Goal: Task Accomplishment & Management: Use online tool/utility

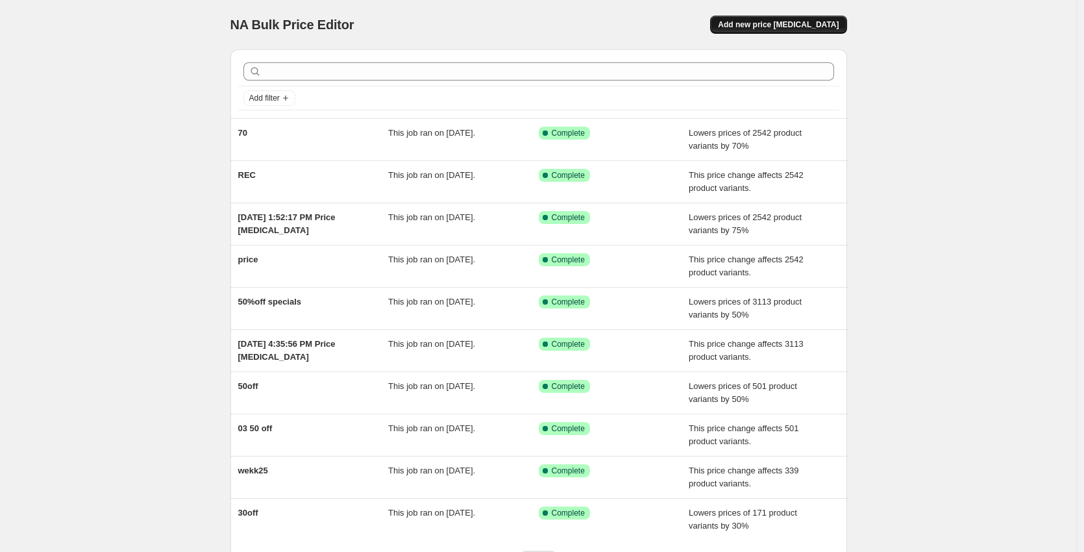
click at [826, 18] on button "Add new price [MEDICAL_DATA]" at bounding box center [778, 25] width 136 height 18
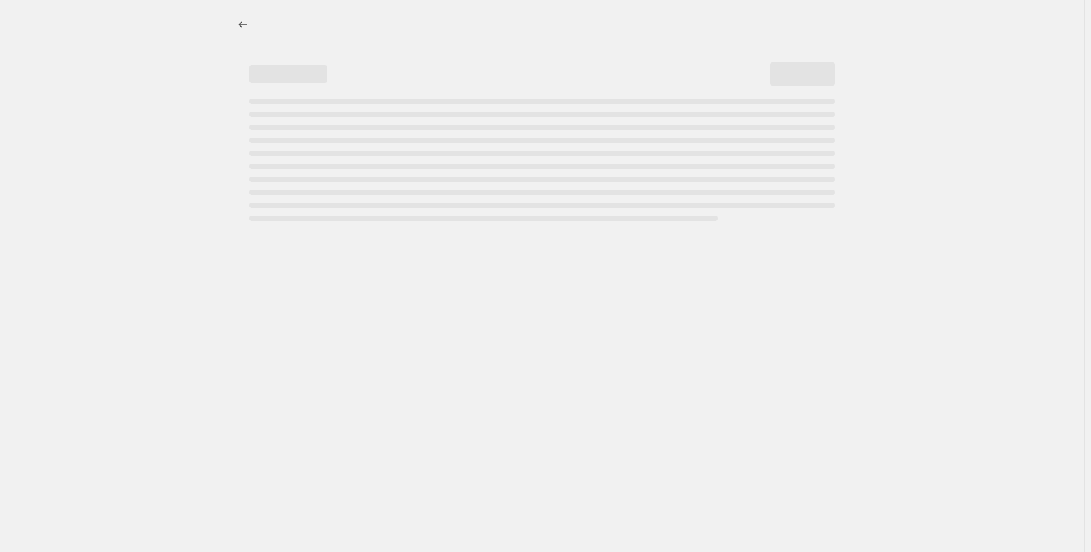
select select "percentage"
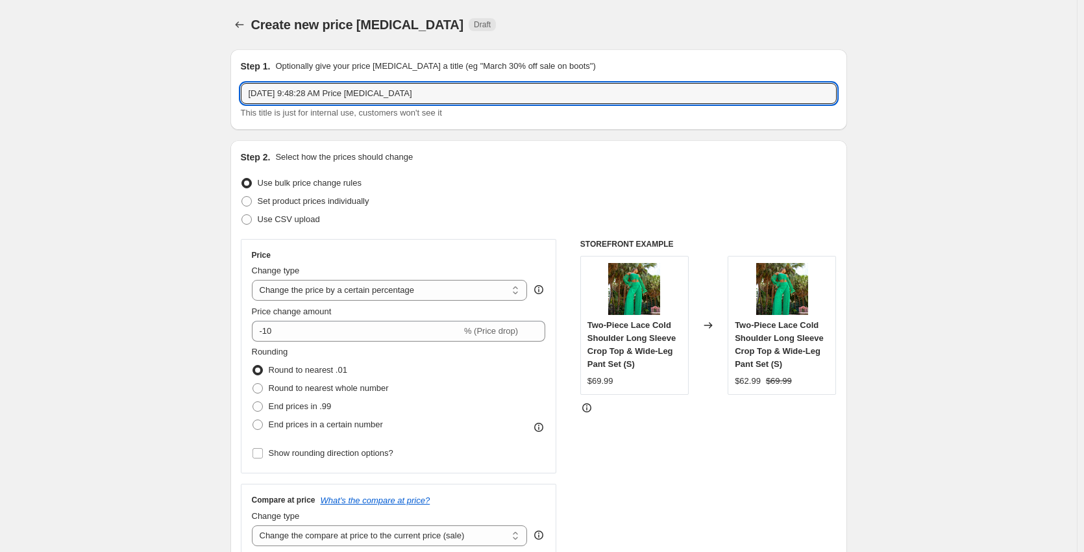
drag, startPoint x: 415, startPoint y: 98, endPoint x: 184, endPoint y: 123, distance: 232.5
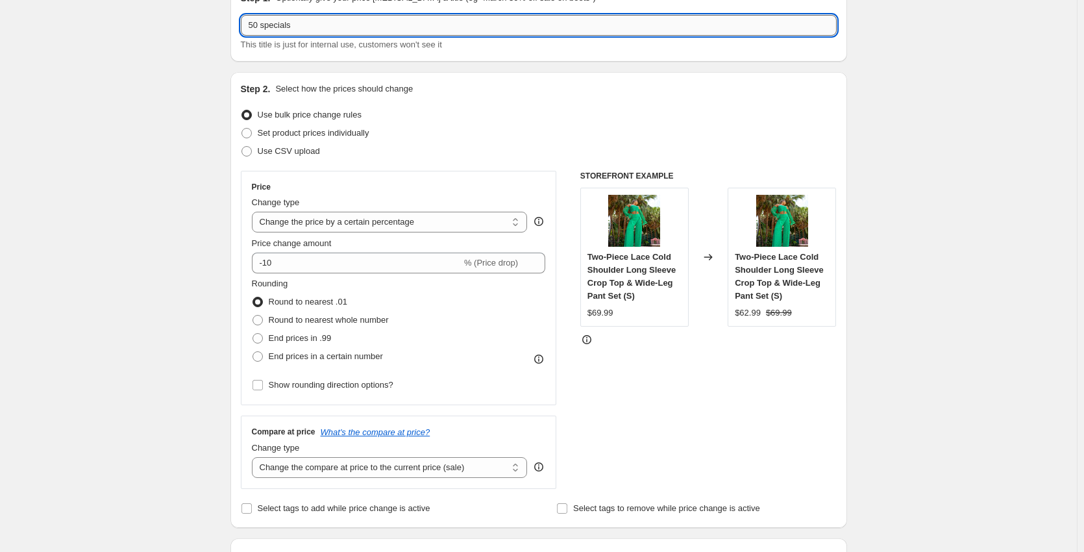
scroll to position [151, 0]
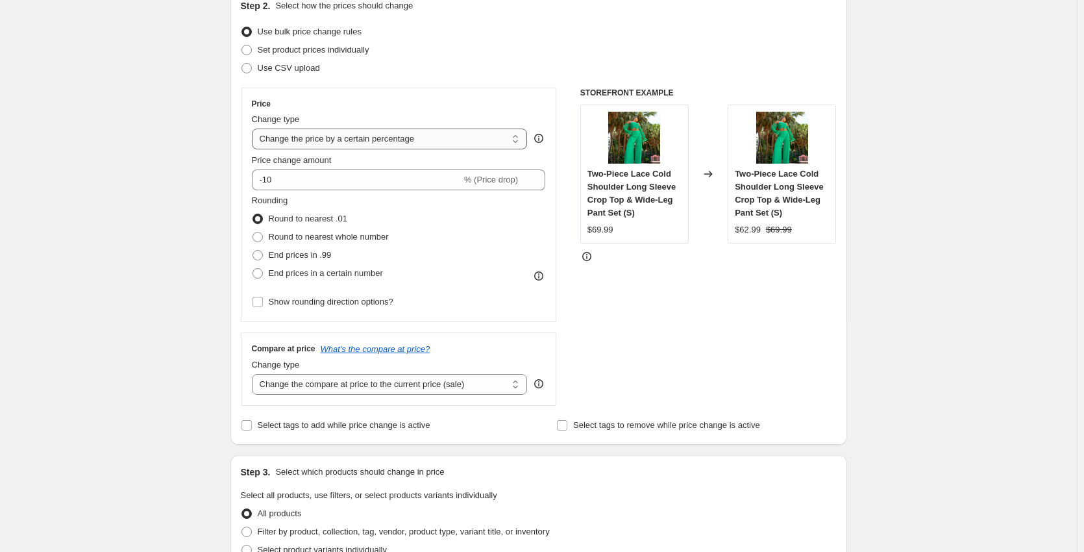
type input "50 specials"
click at [437, 140] on select "Change the price to a certain amount Change the price by a certain amount Chang…" at bounding box center [390, 139] width 276 height 21
select select "ecap"
click at [255, 129] on select "Change the price to a certain amount Change the price by a certain amount Chang…" at bounding box center [390, 139] width 276 height 21
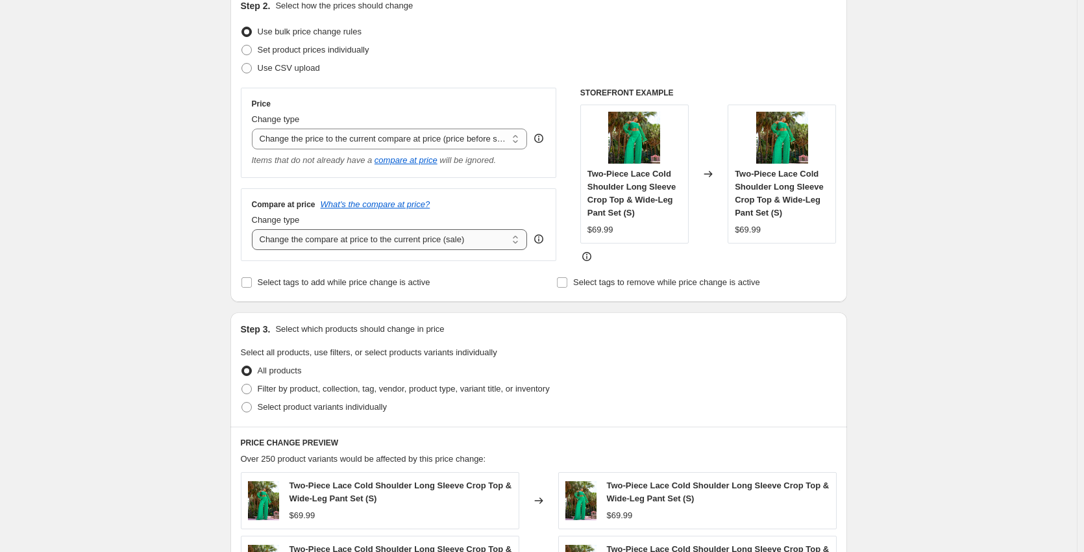
click at [376, 236] on select "Change the compare at price to the current price (sale) Change the compare at p…" at bounding box center [390, 239] width 276 height 21
select select "no_change"
click at [255, 230] on select "Change the compare at price to the current price (sale) Change the compare at p…" at bounding box center [390, 239] width 276 height 21
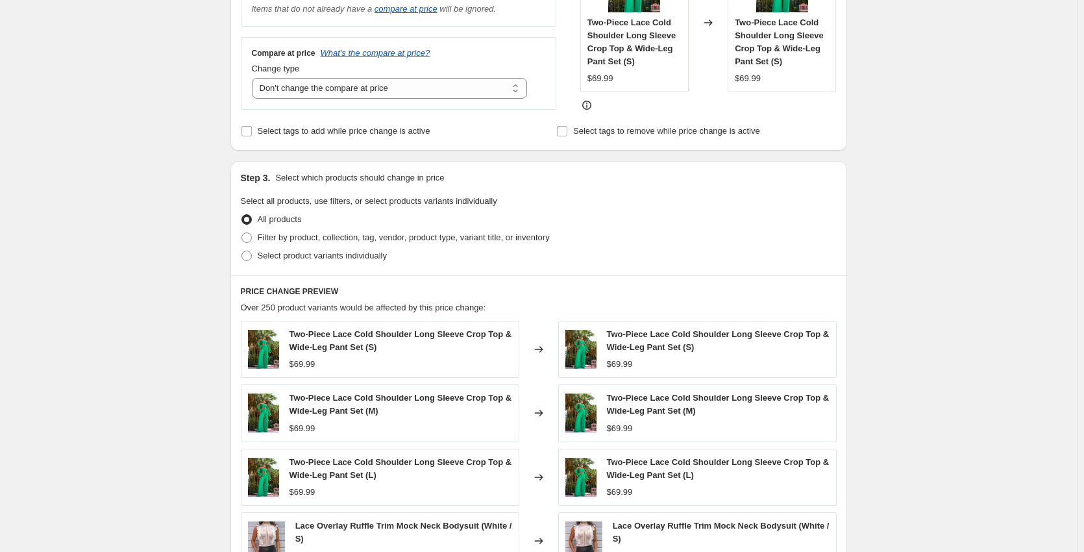
scroll to position [303, 0]
click at [364, 234] on span "Filter by product, collection, tag, vendor, product type, variant title, or inv…" at bounding box center [404, 237] width 292 height 10
click at [242, 232] on input "Filter by product, collection, tag, vendor, product type, variant title, or inv…" at bounding box center [242, 232] width 1 height 1
radio input "true"
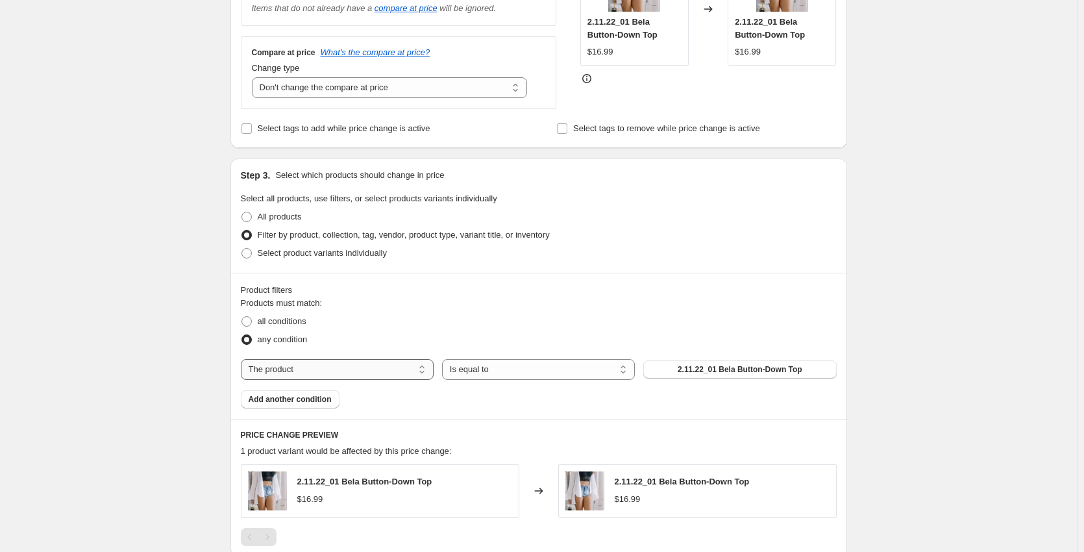
click at [319, 373] on select "The product The product's collection The product's tag The product's vendor The…" at bounding box center [337, 369] width 193 height 21
select select "collection"
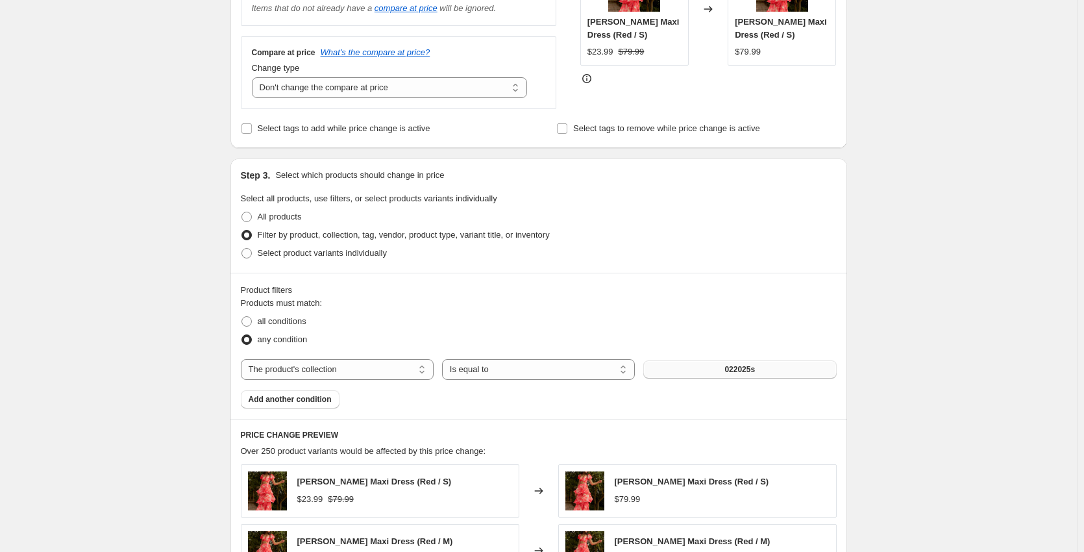
click at [747, 377] on button "022025s" at bounding box center [739, 369] width 193 height 18
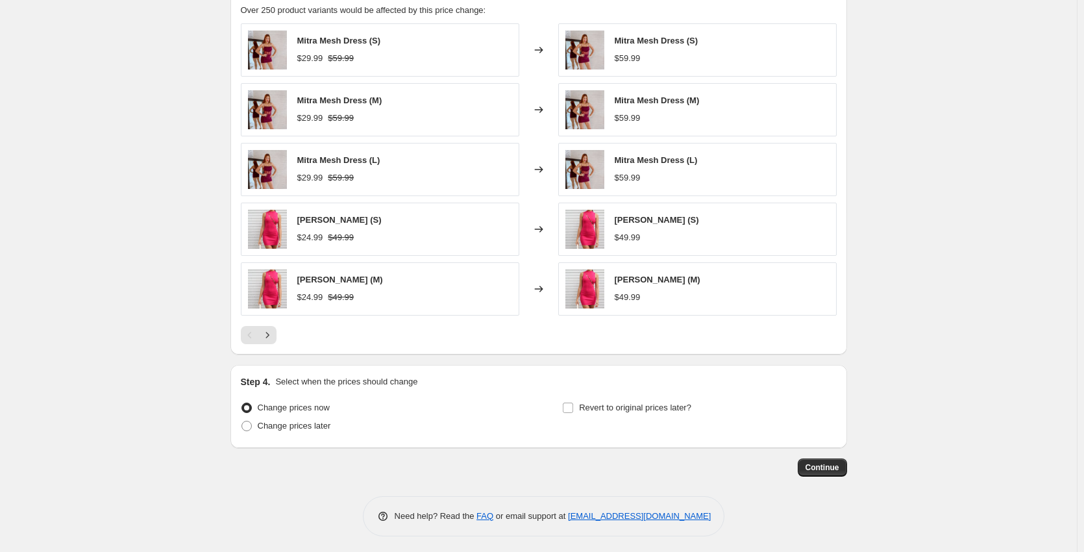
scroll to position [749, 0]
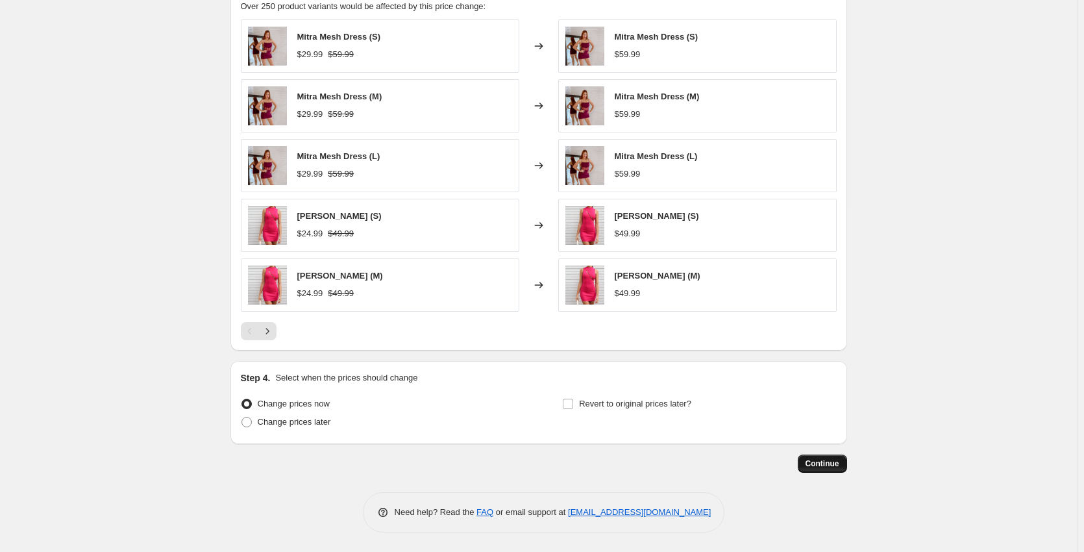
click at [840, 464] on span "Continue" at bounding box center [823, 463] width 34 height 10
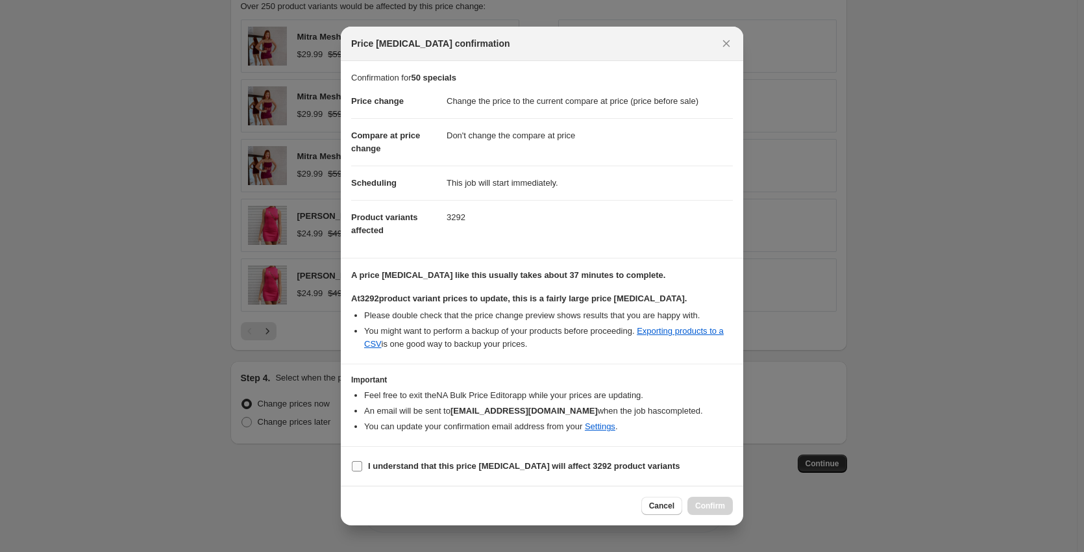
click at [382, 460] on span "I understand that this price [MEDICAL_DATA] will affect 3292 product variants" at bounding box center [524, 466] width 312 height 13
click at [362, 461] on input "I understand that this price [MEDICAL_DATA] will affect 3292 product variants" at bounding box center [357, 466] width 10 height 10
checkbox input "true"
click at [710, 499] on button "Confirm" at bounding box center [710, 506] width 45 height 18
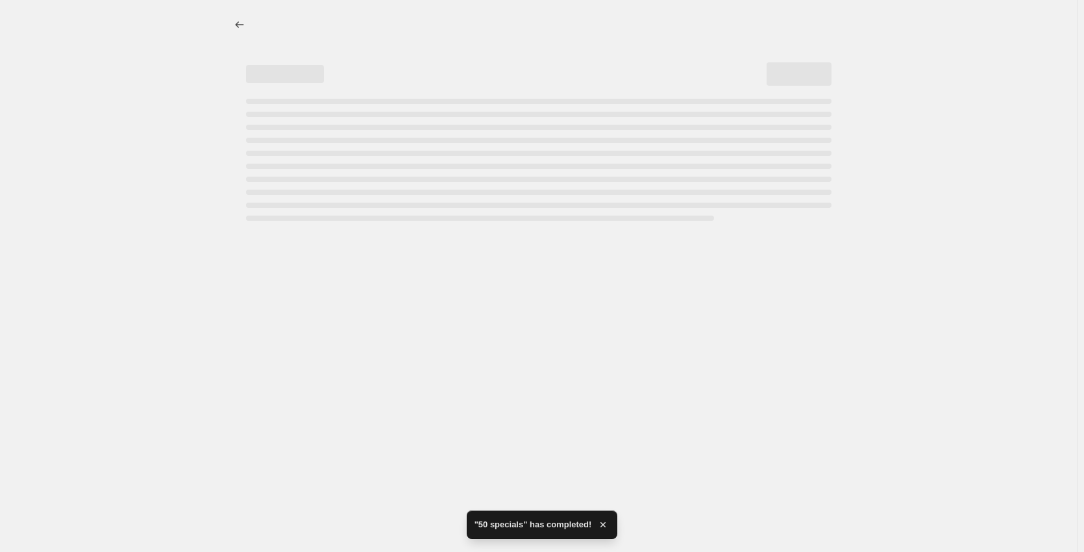
select select "ecap"
select select "no_change"
select select "collection"
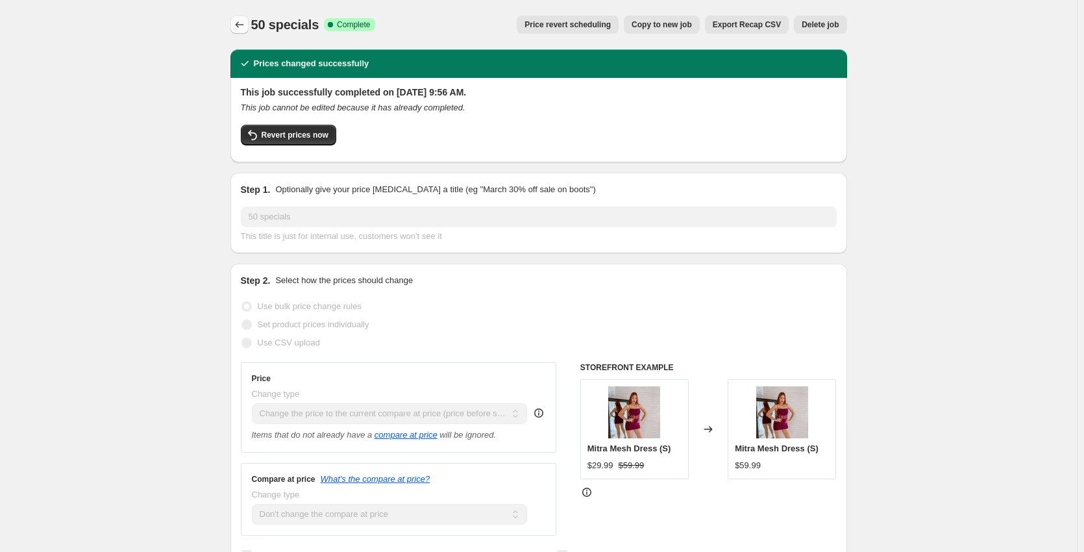
click at [249, 19] on button "Price change jobs" at bounding box center [239, 25] width 18 height 18
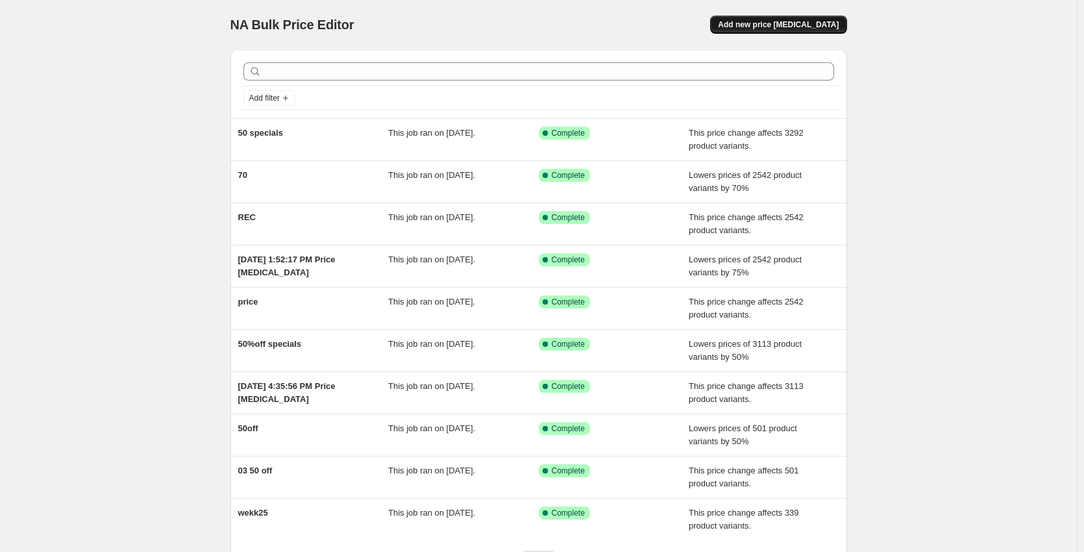
click at [782, 23] on span "Add new price [MEDICAL_DATA]" at bounding box center [778, 24] width 121 height 10
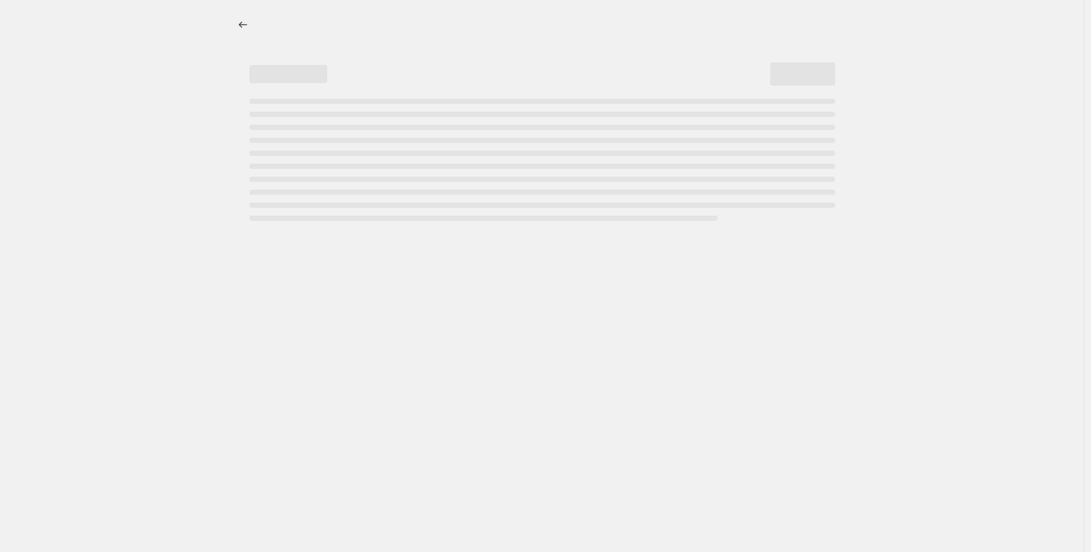
select select "percentage"
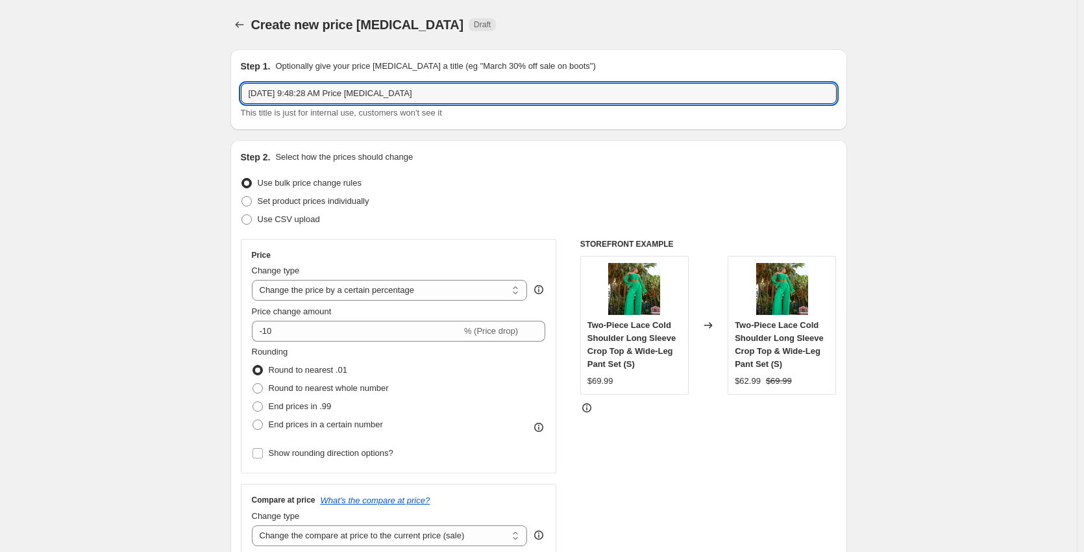
drag, startPoint x: 426, startPoint y: 90, endPoint x: 114, endPoint y: 53, distance: 314.5
type input "50 off"
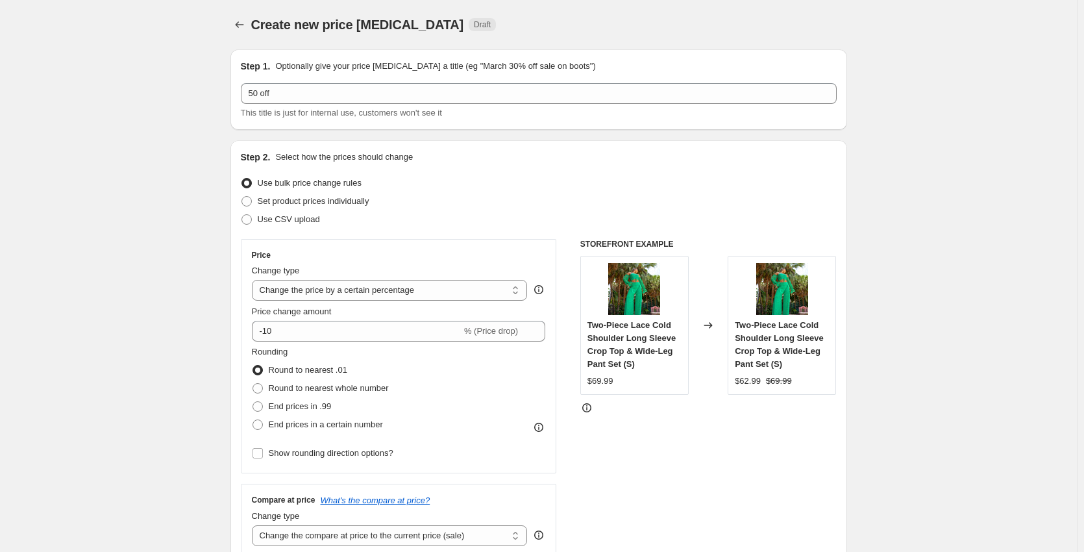
click at [271, 338] on input "-10" at bounding box center [357, 331] width 210 height 21
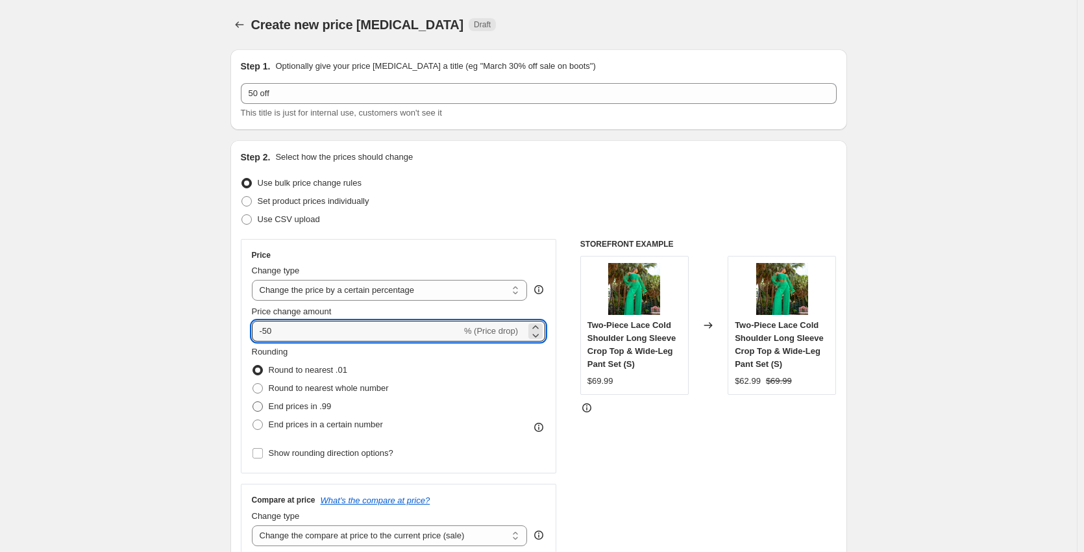
type input "-50"
click at [310, 403] on span "End prices in .99" at bounding box center [300, 406] width 63 height 10
click at [253, 402] on input "End prices in .99" at bounding box center [253, 401] width 1 height 1
radio input "true"
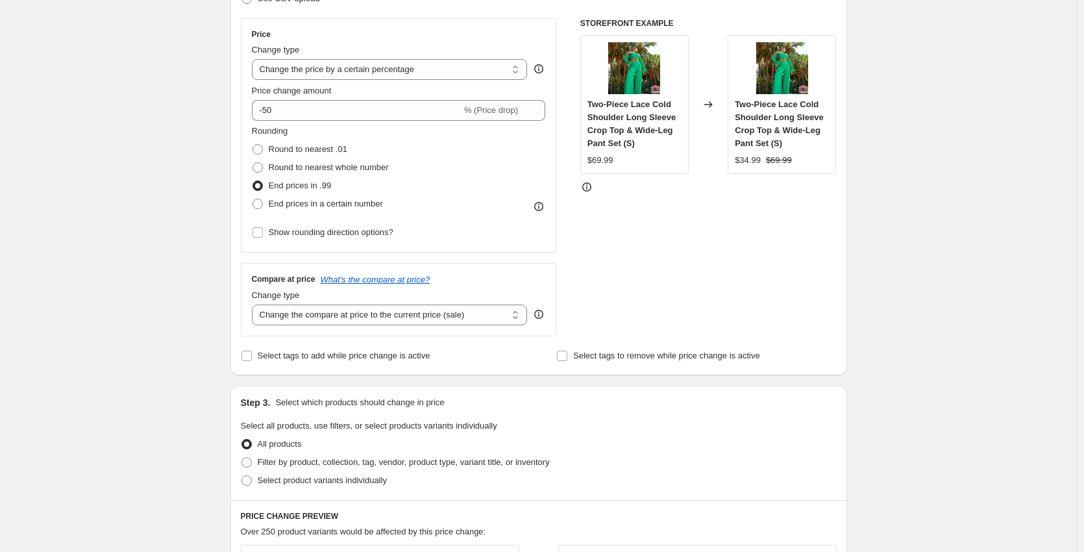
scroll to position [303, 0]
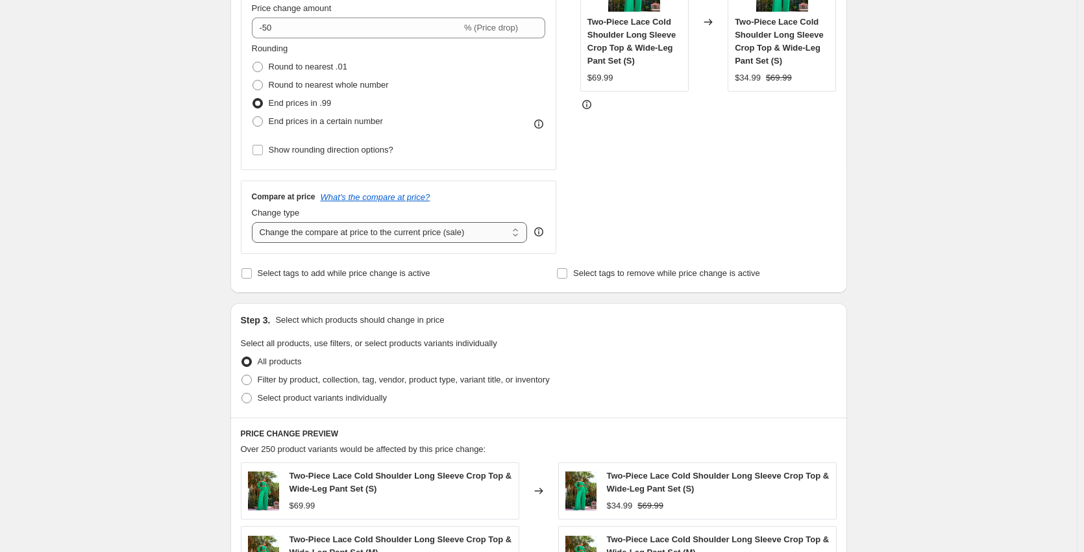
click at [325, 230] on select "Change the compare at price to the current price (sale) Change the compare at p…" at bounding box center [390, 232] width 276 height 21
select select "no_change"
click at [255, 222] on select "Change the compare at price to the current price (sale) Change the compare at p…" at bounding box center [390, 232] width 276 height 21
click at [321, 375] on span "Filter by product, collection, tag, vendor, product type, variant title, or inv…" at bounding box center [404, 380] width 292 height 10
click at [242, 375] on input "Filter by product, collection, tag, vendor, product type, variant title, or inv…" at bounding box center [242, 375] width 1 height 1
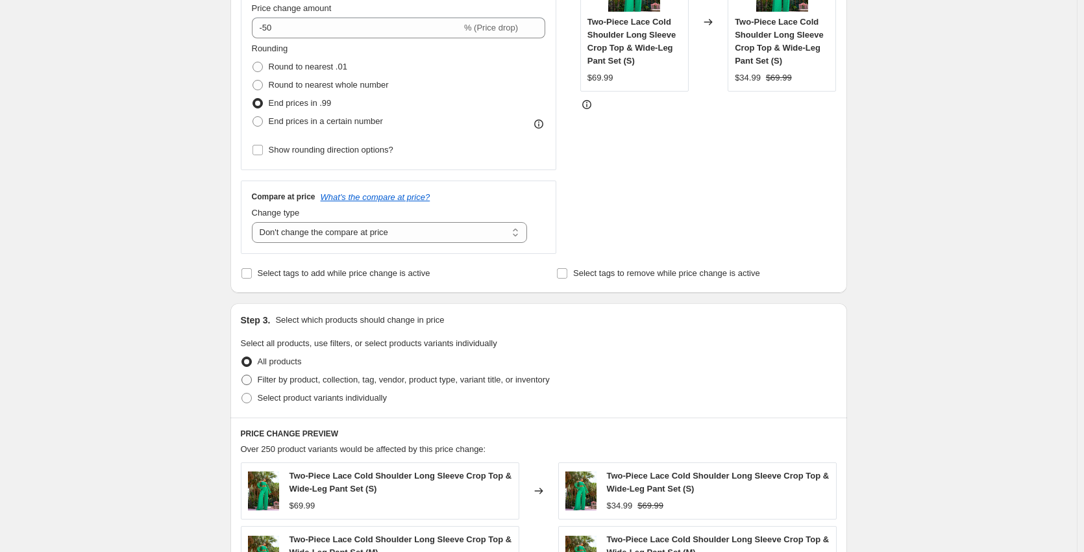
radio input "true"
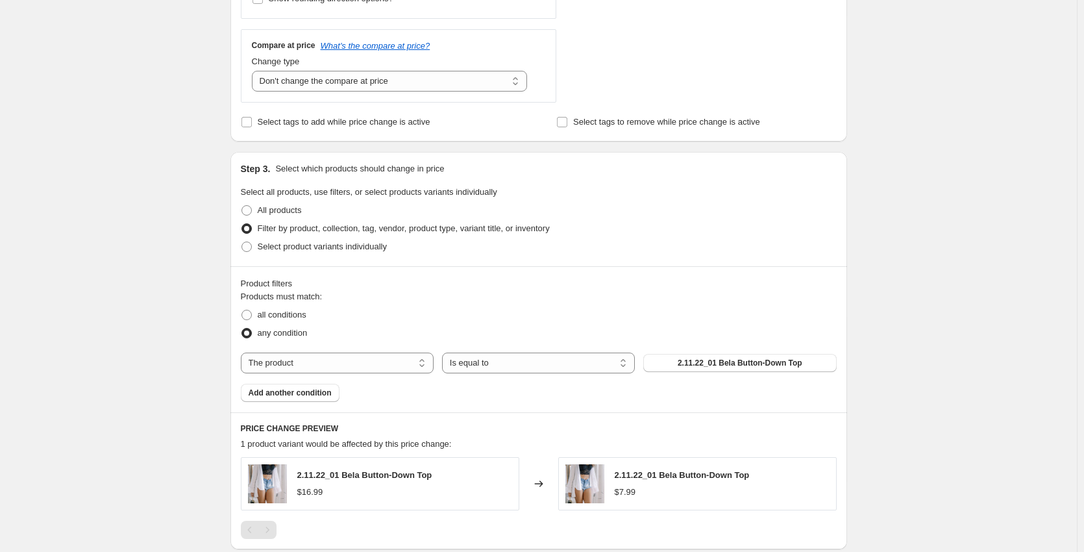
scroll to position [606, 0]
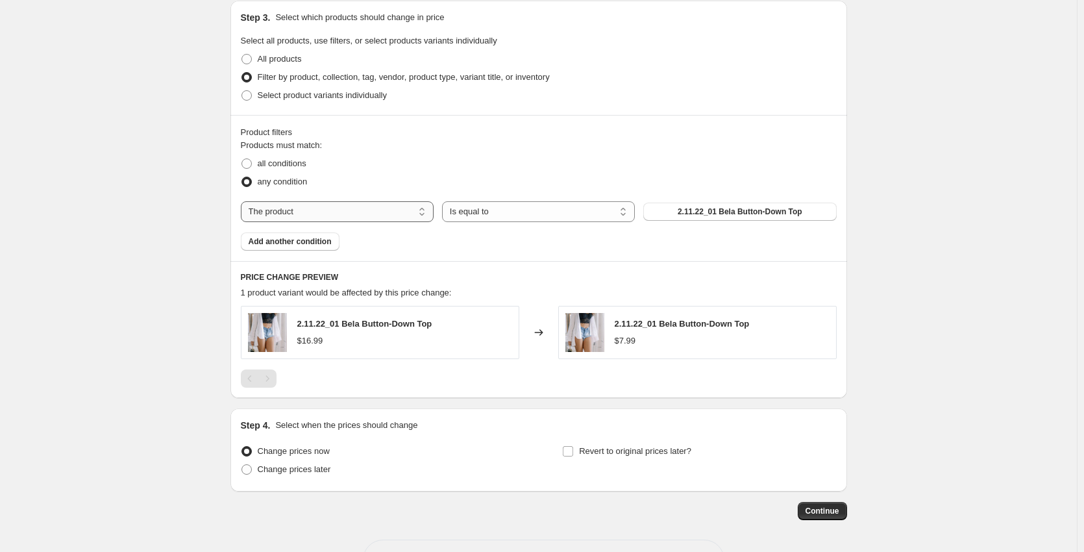
click at [401, 221] on select "The product The product's collection The product's tag The product's vendor The…" at bounding box center [337, 211] width 193 height 21
select select "collection"
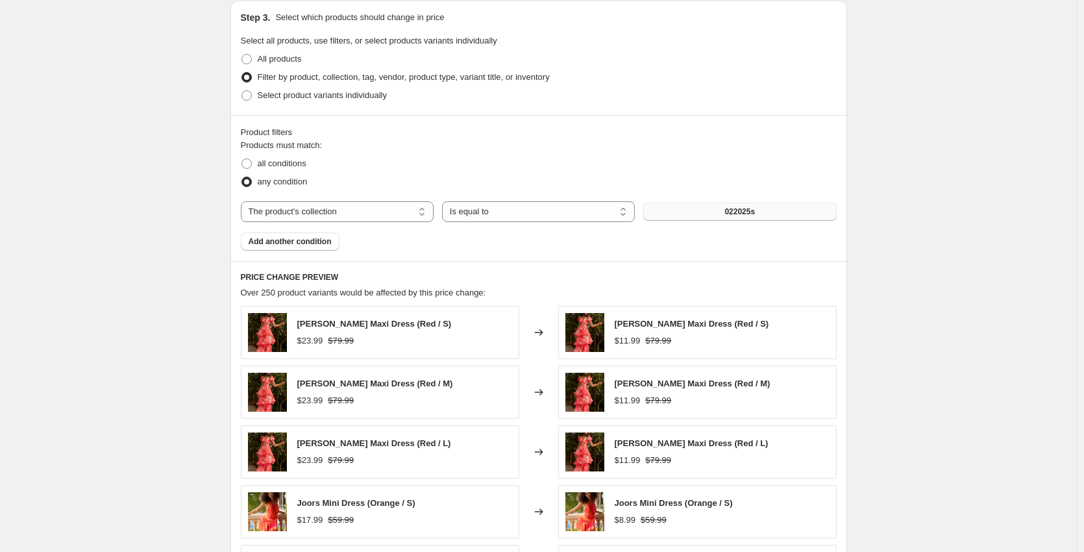
click at [753, 215] on span "022025s" at bounding box center [740, 211] width 31 height 10
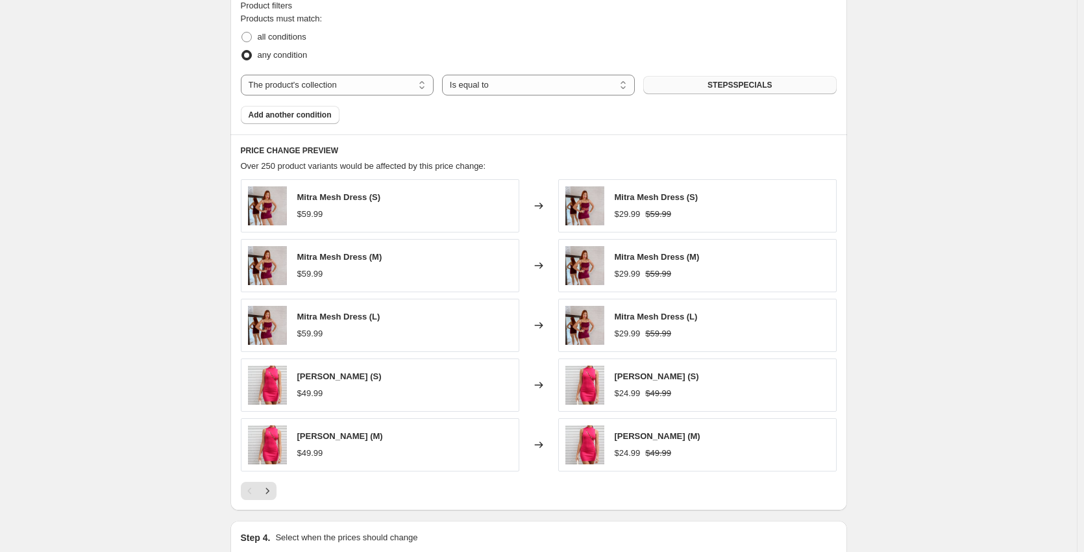
scroll to position [893, 0]
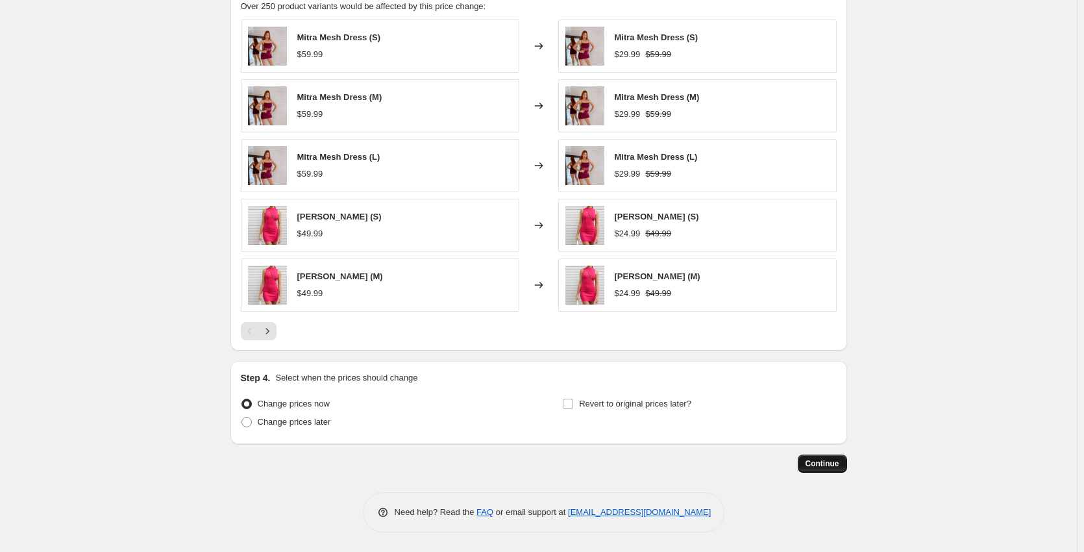
click at [830, 461] on span "Continue" at bounding box center [823, 463] width 34 height 10
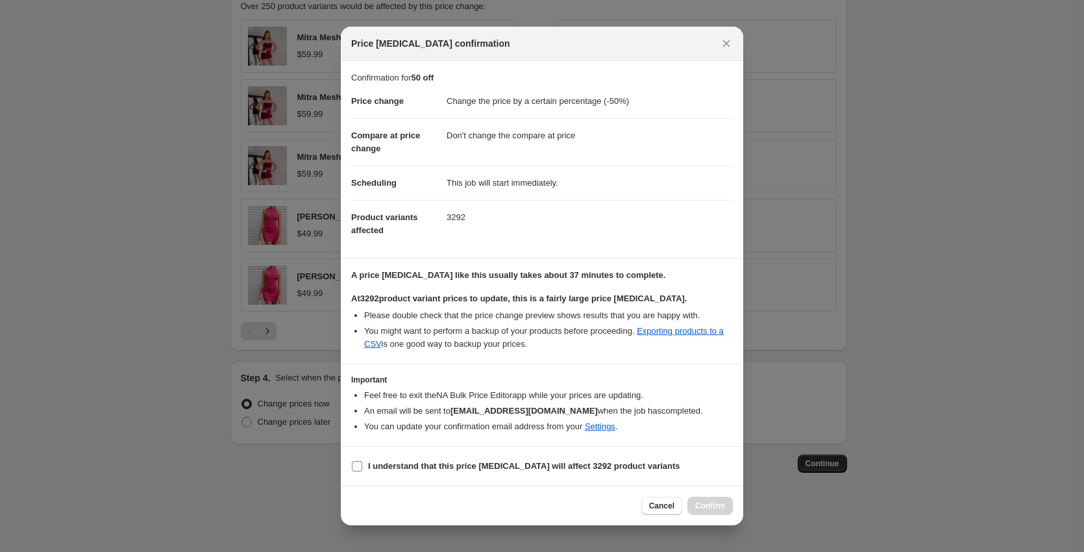
click at [408, 470] on b "I understand that this price [MEDICAL_DATA] will affect 3292 product variants" at bounding box center [524, 466] width 312 height 10
click at [362, 470] on input "I understand that this price [MEDICAL_DATA] will affect 3292 product variants" at bounding box center [357, 466] width 10 height 10
checkbox input "true"
click at [725, 503] on button "Confirm" at bounding box center [710, 506] width 45 height 18
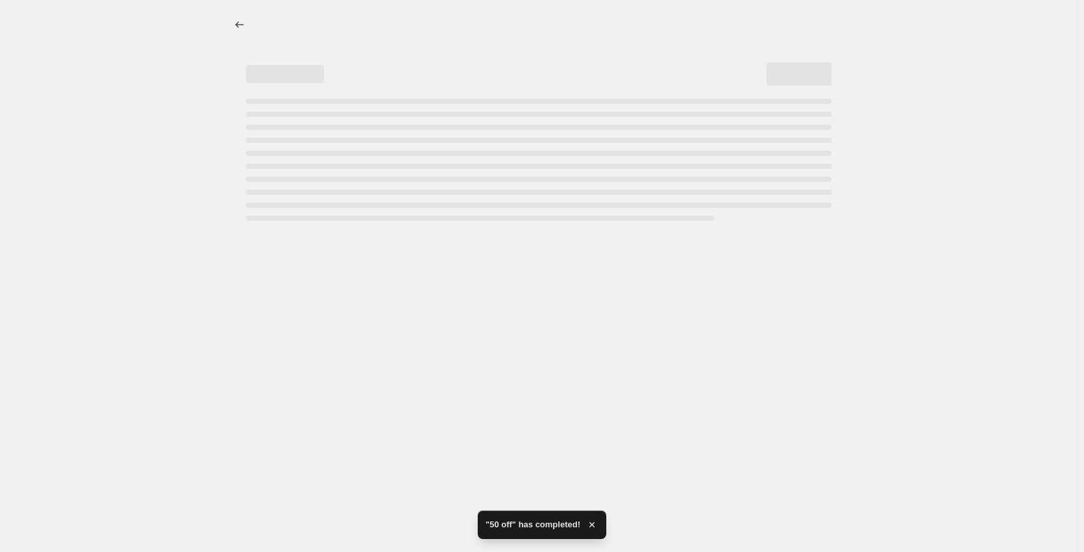
select select "percentage"
select select "no_change"
select select "collection"
